Goal: Information Seeking & Learning: Find specific fact

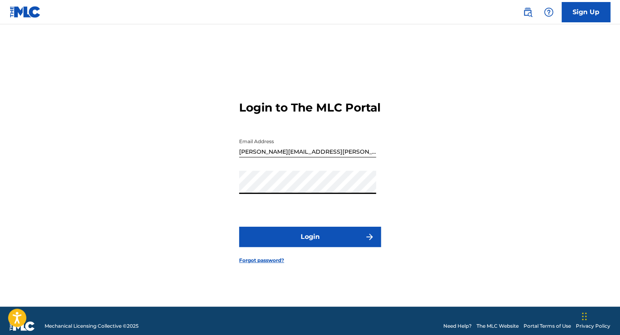
click at [239, 226] on button "Login" at bounding box center [310, 236] width 142 height 20
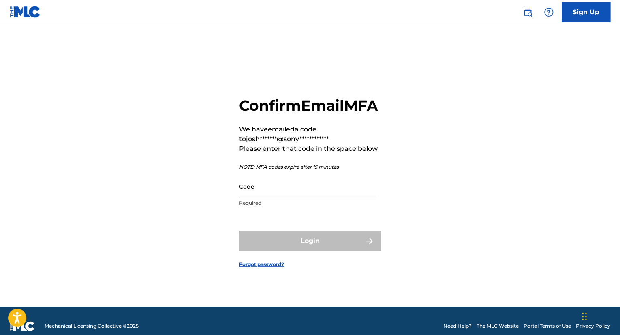
click at [286, 196] on input "Code" at bounding box center [307, 186] width 137 height 23
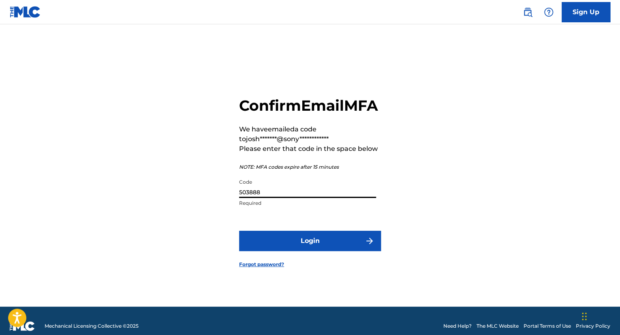
type input "503888"
click at [296, 251] on button "Login" at bounding box center [310, 240] width 142 height 20
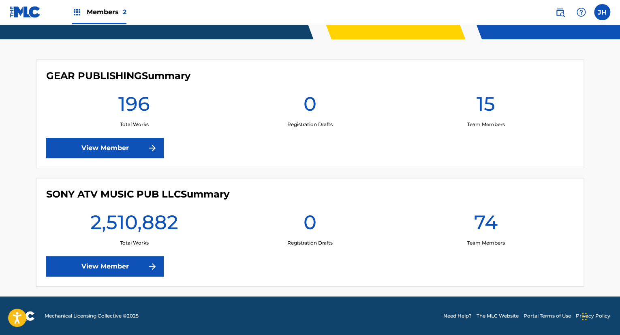
click at [102, 256] on div "SONY ATV MUSIC PUB LLC Summary 2,510,882 Total Works 0 Registration Drafts 74 T…" at bounding box center [310, 232] width 548 height 109
click at [101, 268] on link "View Member" at bounding box center [104, 266] width 117 height 20
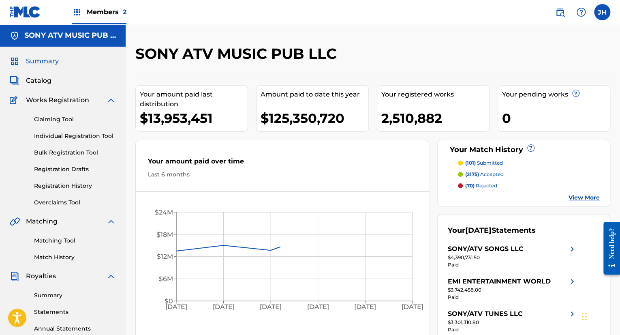
click at [49, 83] on span "Catalog" at bounding box center [39, 81] width 26 height 10
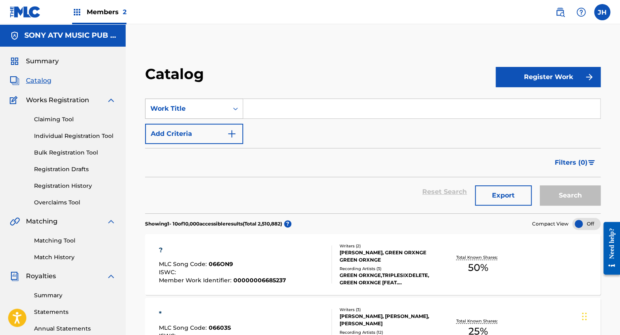
click at [229, 111] on div "Search Form" at bounding box center [235, 108] width 15 height 15
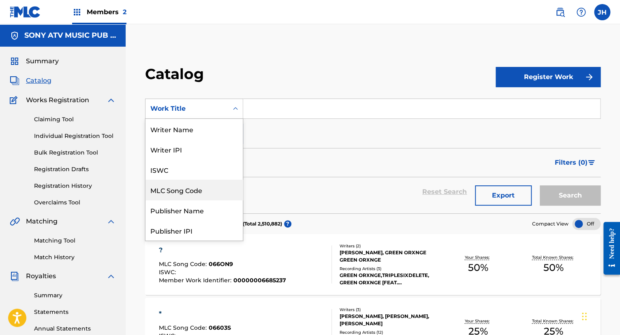
click at [193, 183] on div "MLC Song Code" at bounding box center [193, 189] width 97 height 20
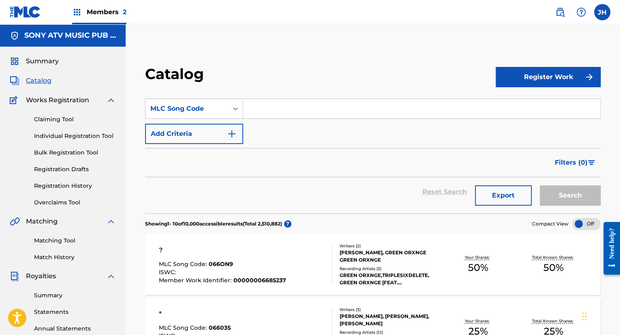
click at [278, 102] on input "Search Form" at bounding box center [421, 108] width 357 height 19
paste input "S7225A"
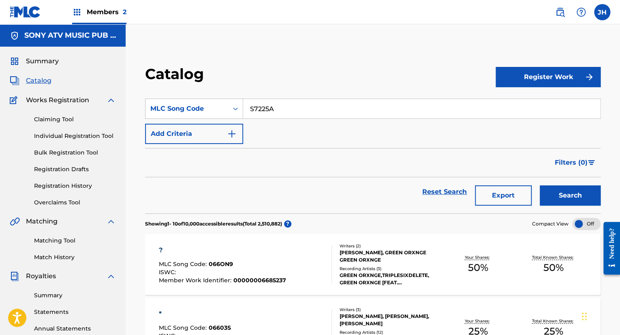
type input "S7225A"
click at [544, 186] on button "Search" at bounding box center [569, 195] width 61 height 20
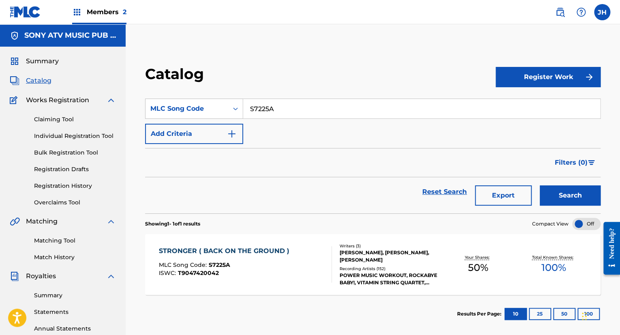
click at [298, 254] on div "STRONGER ( BACK ON THE GROUND ) MLC Song Code : S7225A ISWC : T9047420042" at bounding box center [245, 264] width 173 height 36
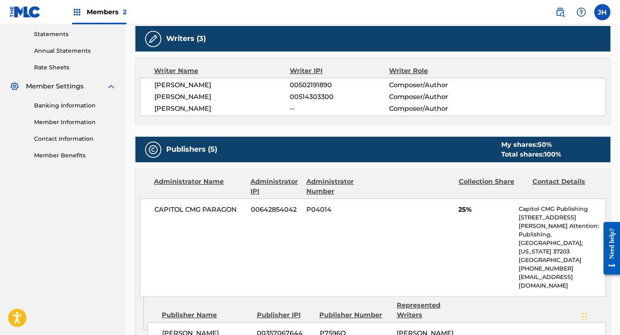
scroll to position [203, 0]
